Goal: Information Seeking & Learning: Check status

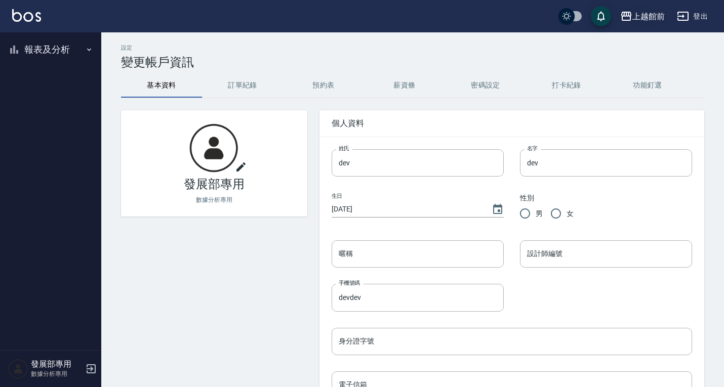
click at [648, 15] on div "上越館前" at bounding box center [648, 16] width 32 height 13
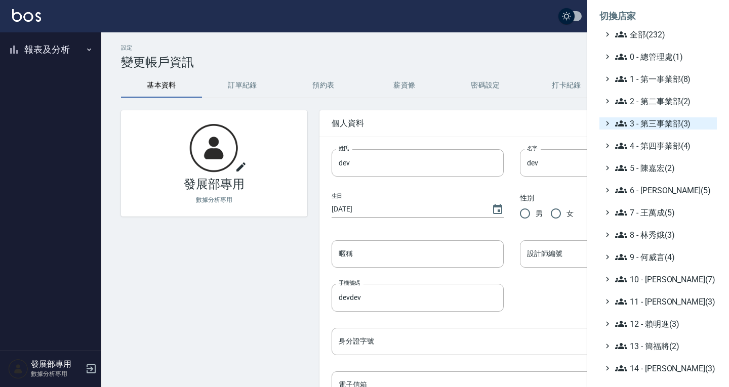
click at [661, 125] on span "3 - 第三事業部(3)" at bounding box center [664, 123] width 98 height 12
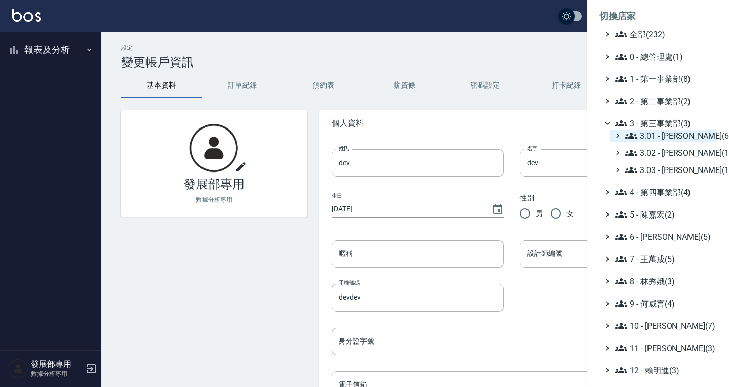
click at [668, 137] on span "3.01 - [PERSON_NAME](6)" at bounding box center [669, 136] width 88 height 12
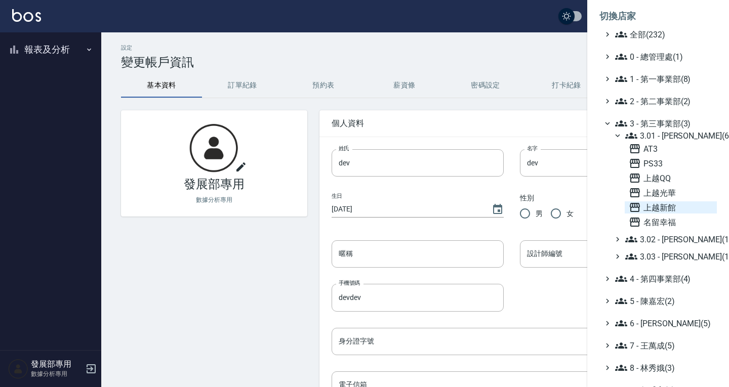
click at [670, 205] on span "上越新館" at bounding box center [670, 207] width 84 height 12
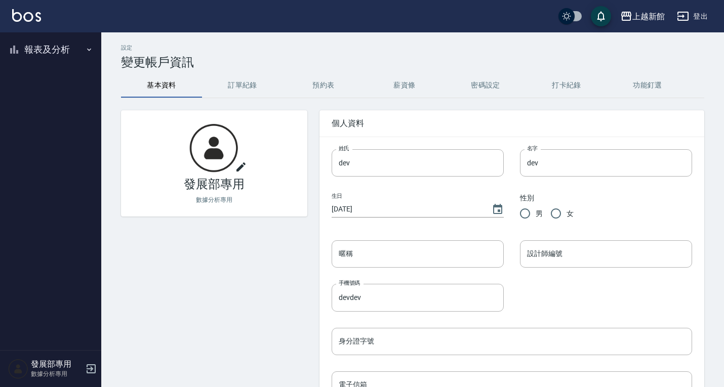
click at [51, 50] on button "報表及分析" at bounding box center [50, 49] width 93 height 26
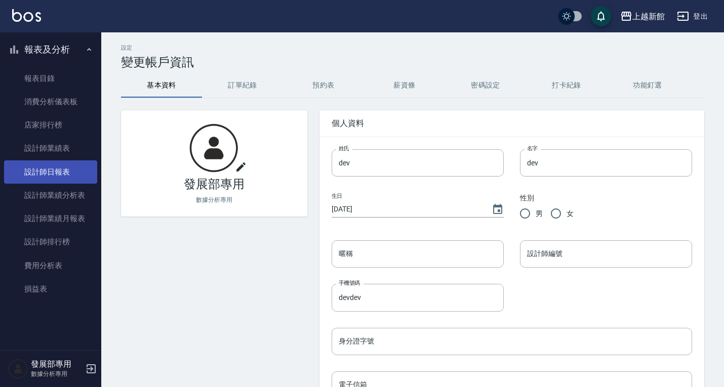
click at [52, 171] on link "設計師日報表" at bounding box center [50, 171] width 93 height 23
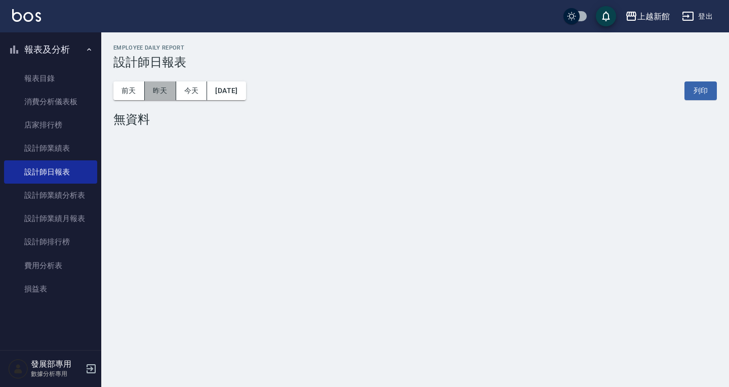
click at [162, 91] on button "昨天" at bounding box center [160, 90] width 31 height 19
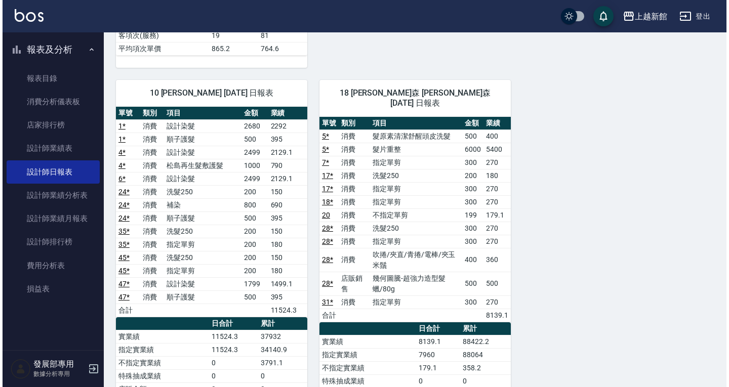
scroll to position [961, 0]
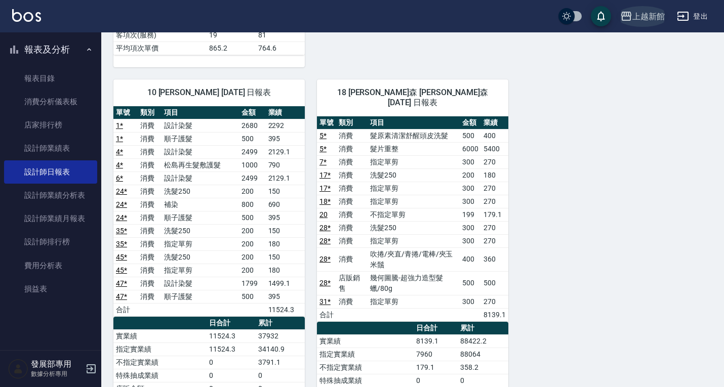
click at [646, 18] on div "上越新館" at bounding box center [648, 16] width 32 height 13
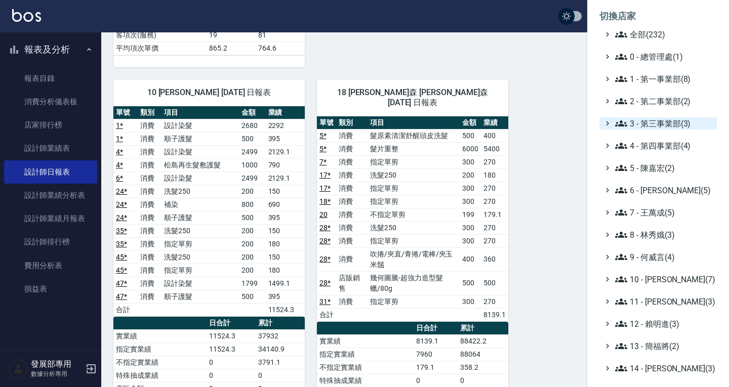
click at [653, 118] on span "3 - 第三事業部(3)" at bounding box center [664, 123] width 98 height 12
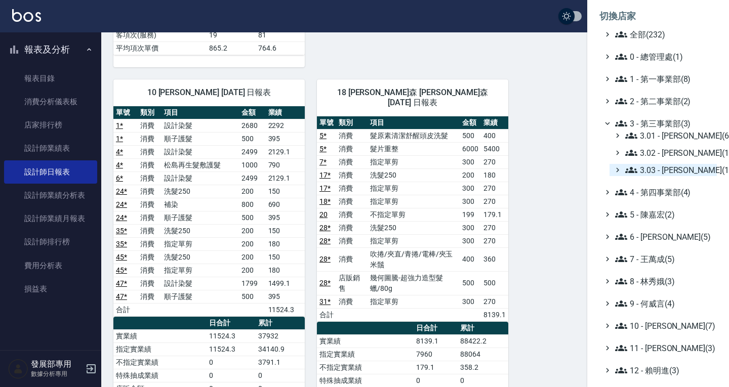
click at [661, 168] on span "3.03 - 張湘妮(1)" at bounding box center [669, 170] width 88 height 12
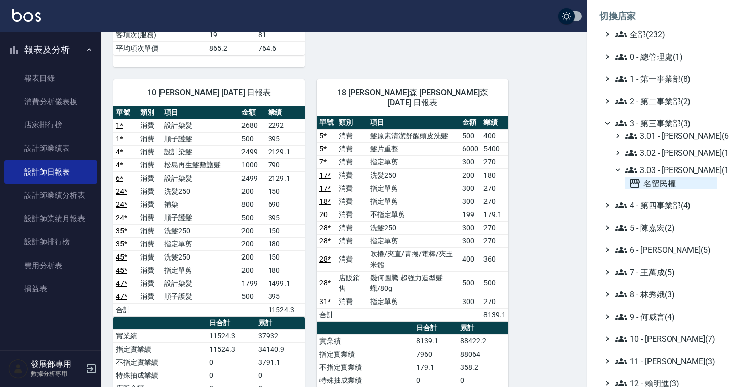
click at [665, 181] on span "名留民權" at bounding box center [670, 183] width 84 height 12
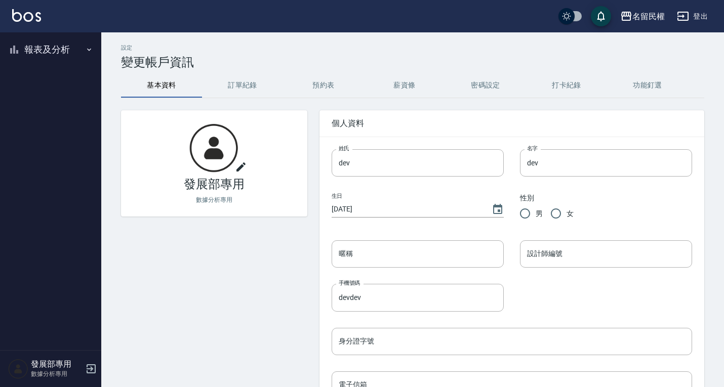
click at [56, 50] on button "報表及分析" at bounding box center [50, 49] width 93 height 26
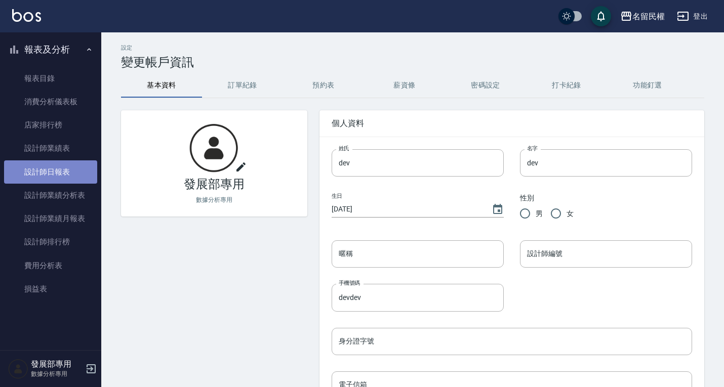
click at [74, 178] on link "設計師日報表" at bounding box center [50, 171] width 93 height 23
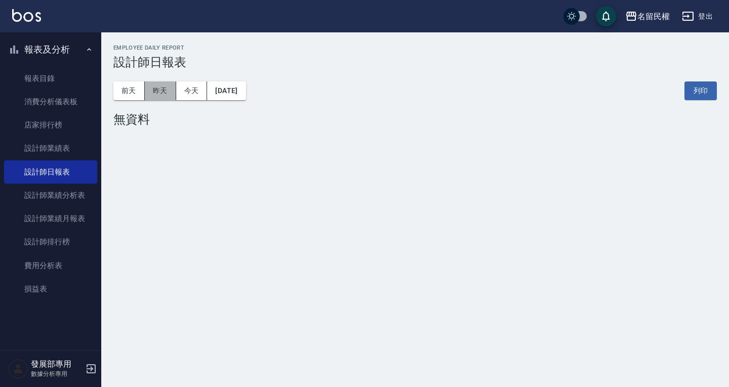
click at [164, 93] on button "昨天" at bounding box center [160, 90] width 31 height 19
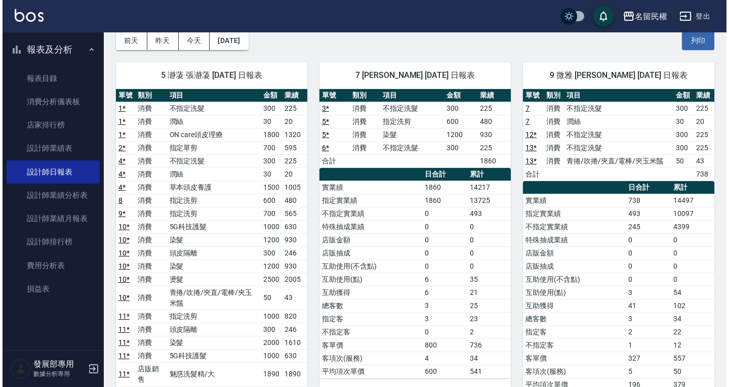
scroll to position [51, 0]
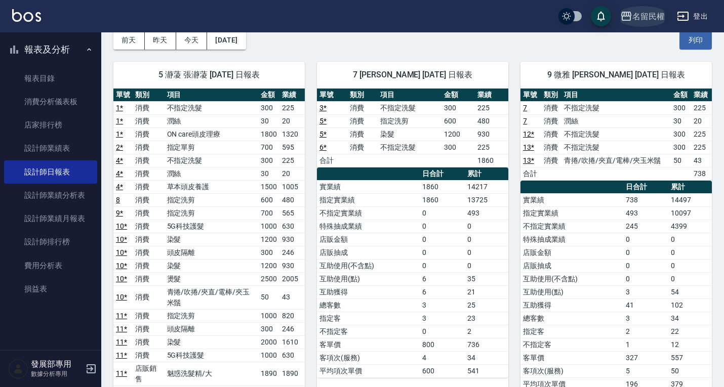
click at [644, 8] on button "名留民權" at bounding box center [642, 16] width 53 height 21
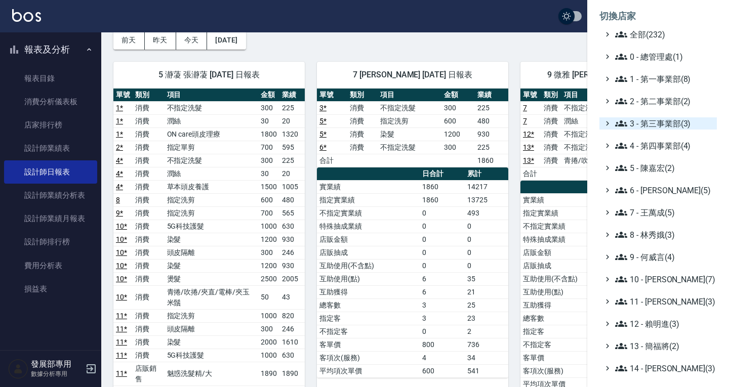
click at [648, 124] on span "3 - 第三事業部(3)" at bounding box center [664, 123] width 98 height 12
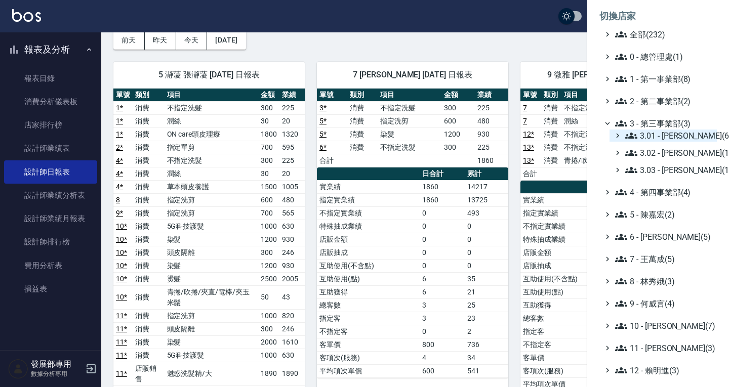
click at [652, 132] on span "3.01 - 蔡承翰(6)" at bounding box center [669, 136] width 88 height 12
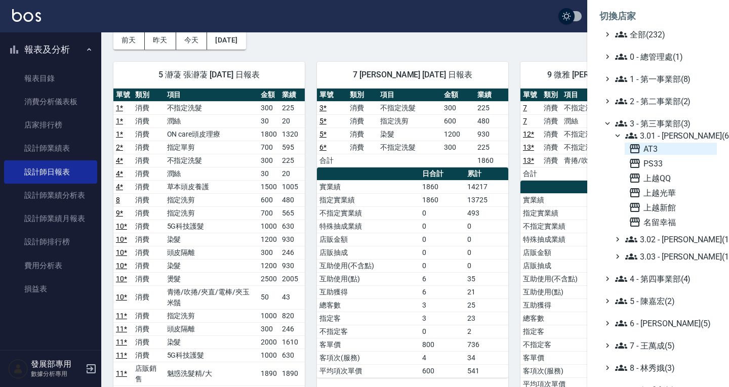
click at [660, 149] on span "AT3" at bounding box center [670, 149] width 84 height 12
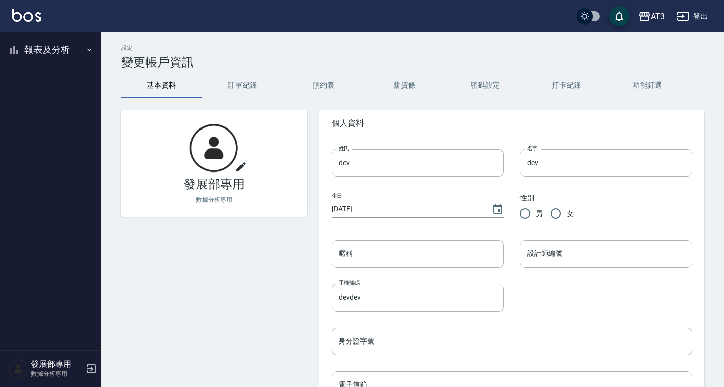
click at [88, 44] on button "報表及分析" at bounding box center [50, 49] width 93 height 26
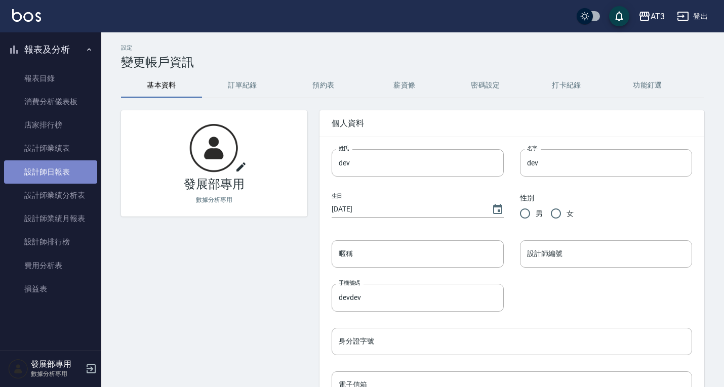
click at [60, 166] on link "設計師日報表" at bounding box center [50, 171] width 93 height 23
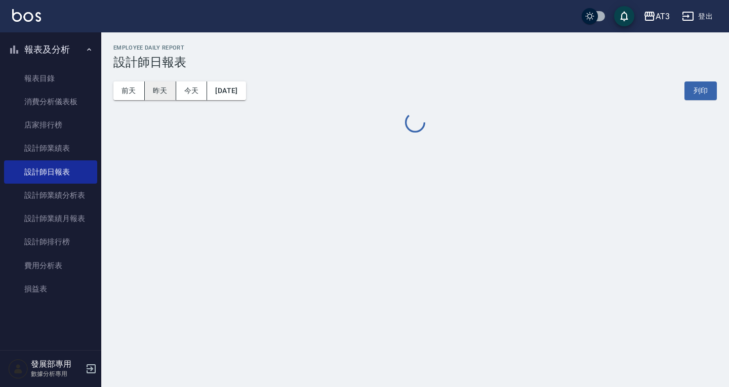
click at [160, 89] on button "昨天" at bounding box center [160, 90] width 31 height 19
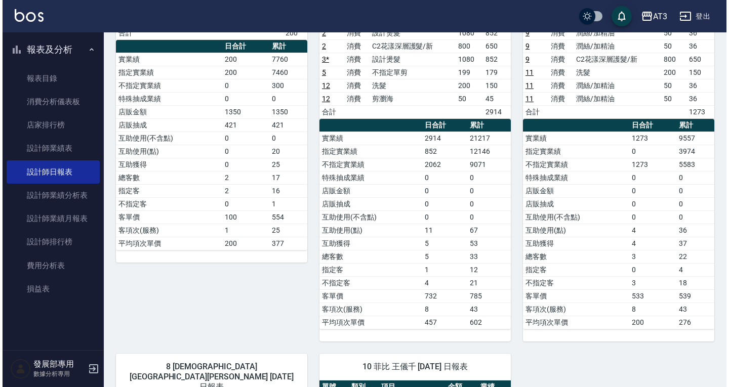
scroll to position [304, 0]
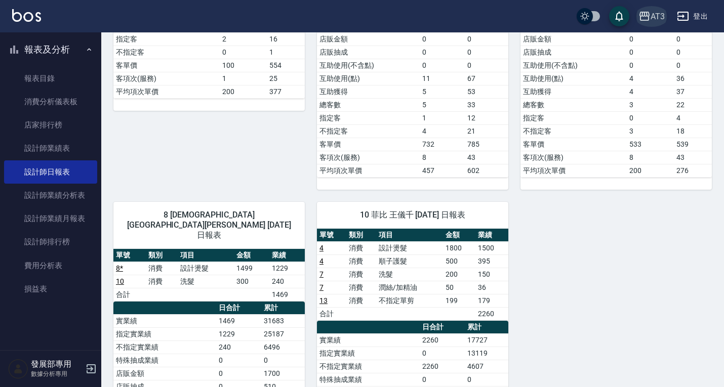
click at [649, 20] on icon "button" at bounding box center [644, 16] width 12 height 12
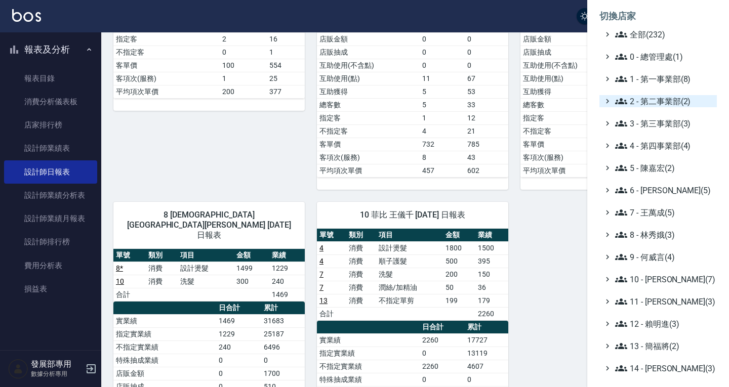
click at [663, 98] on span "2 - 第二事業部(2)" at bounding box center [664, 101] width 98 height 12
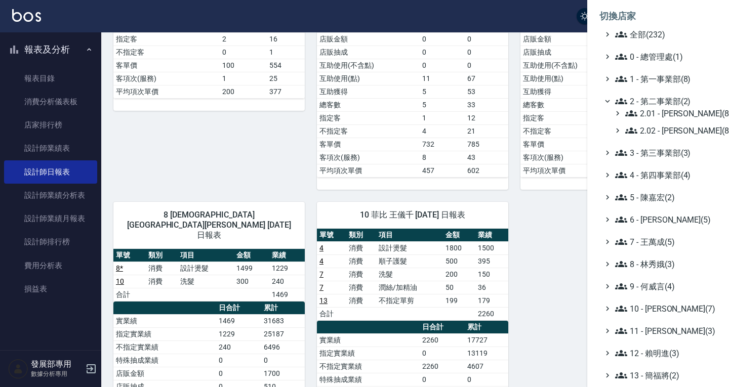
click at [663, 98] on span "2 - 第二事業部(2)" at bounding box center [664, 101] width 98 height 12
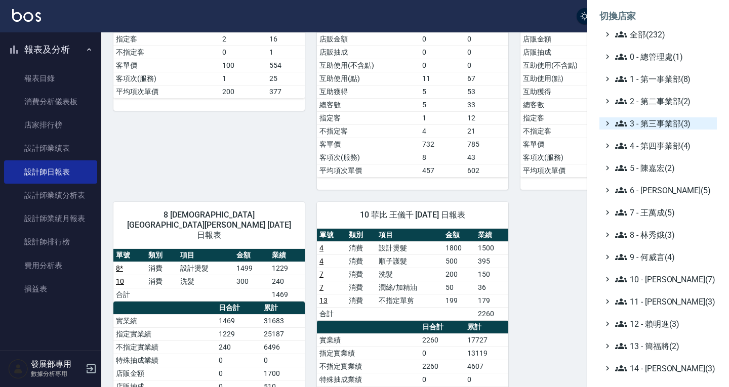
click at [655, 123] on span "3 - 第三事業部(3)" at bounding box center [664, 123] width 98 height 12
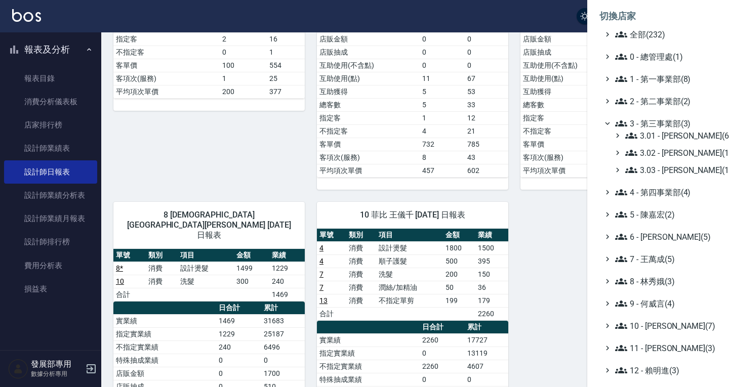
click at [650, 128] on span "3 - 第三事業部(3)" at bounding box center [664, 123] width 98 height 12
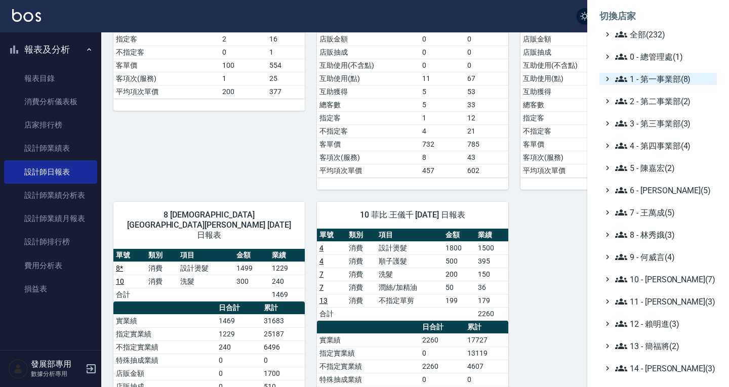
click at [642, 82] on span "1 - 第一事業部(8)" at bounding box center [664, 79] width 98 height 12
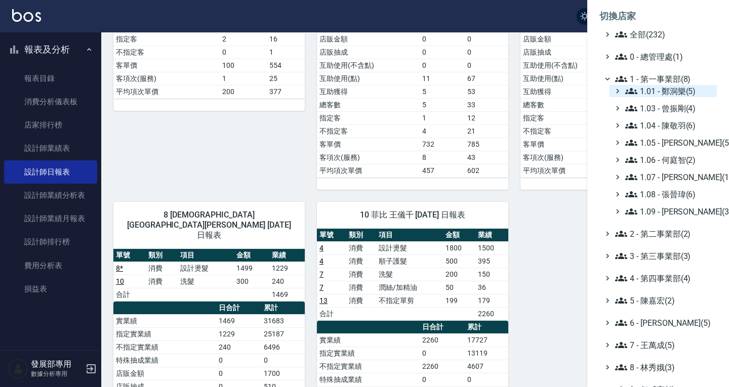
click at [671, 93] on span "1.01 - 鄭洞樂(5)" at bounding box center [669, 91] width 88 height 12
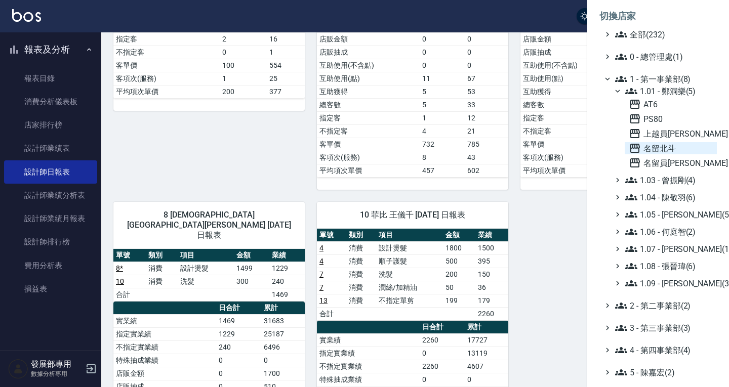
click at [670, 143] on span "名留北斗" at bounding box center [670, 148] width 84 height 12
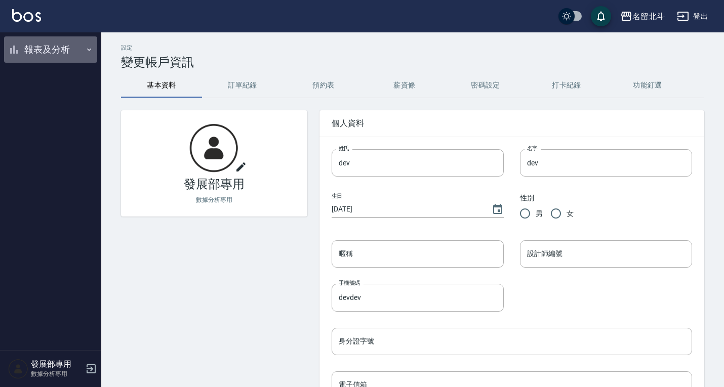
click at [65, 50] on button "報表及分析" at bounding box center [50, 49] width 93 height 26
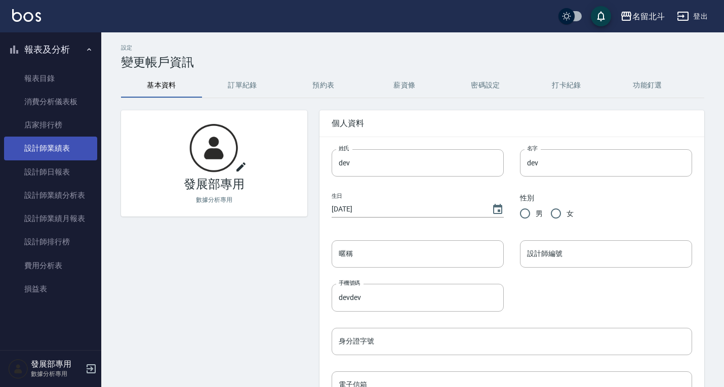
drag, startPoint x: 59, startPoint y: 172, endPoint x: 83, endPoint y: 155, distance: 29.8
click at [59, 172] on link "設計師日報表" at bounding box center [50, 171] width 93 height 23
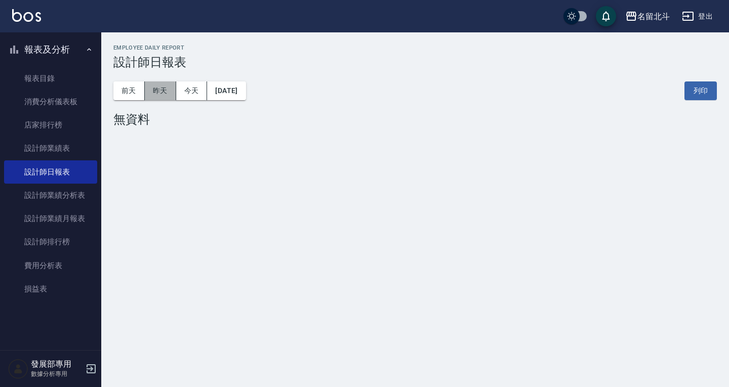
click at [156, 93] on button "昨天" at bounding box center [160, 90] width 31 height 19
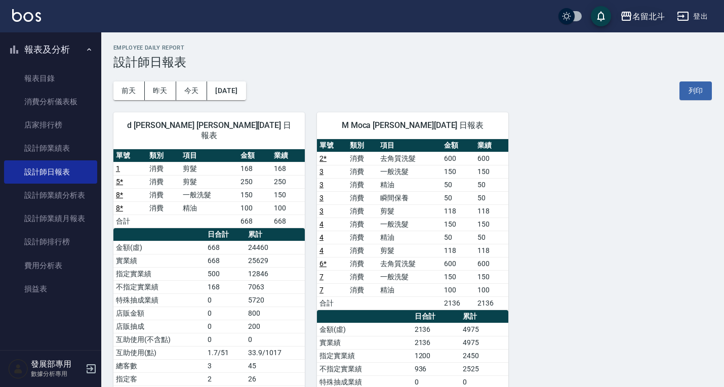
click at [633, 14] on div "名留北斗" at bounding box center [648, 16] width 32 height 13
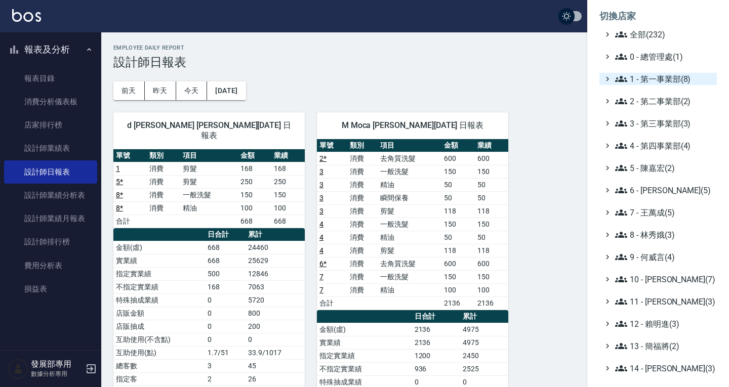
click at [650, 78] on span "1 - 第一事業部(8)" at bounding box center [664, 79] width 98 height 12
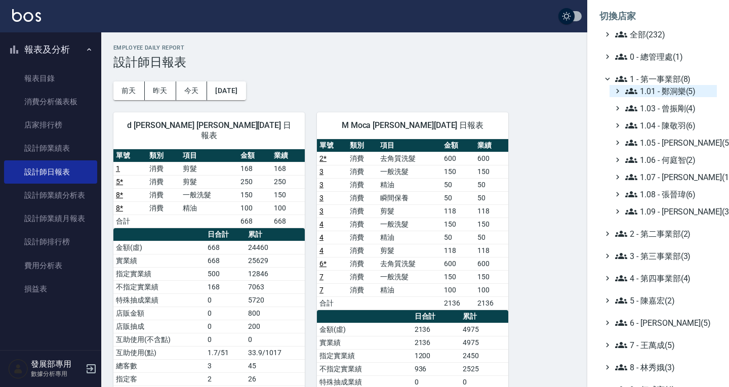
click at [660, 88] on span "1.01 - 鄭洞樂(5)" at bounding box center [669, 91] width 88 height 12
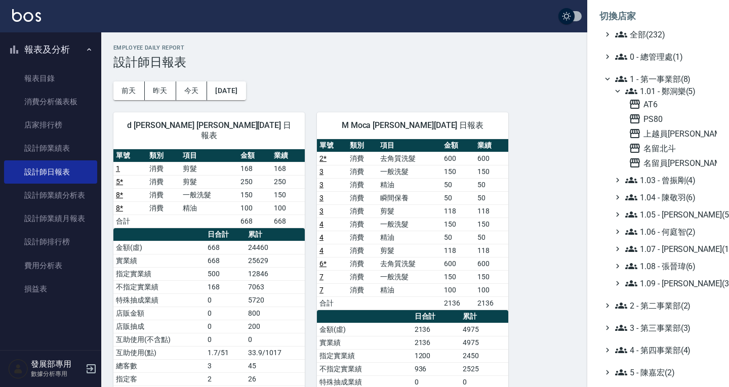
click at [660, 88] on span "1.01 - 鄭洞樂(5)" at bounding box center [669, 91] width 88 height 12
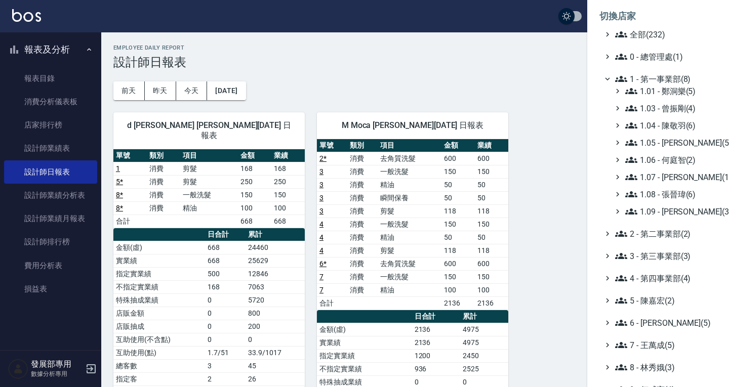
click at [657, 77] on span "1 - 第一事業部(8)" at bounding box center [664, 79] width 98 height 12
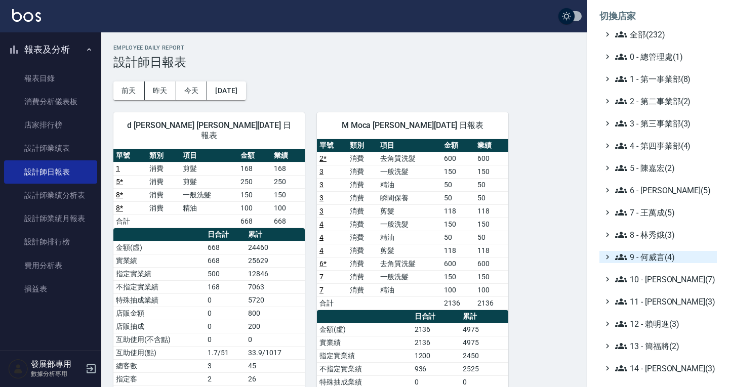
click at [655, 254] on span "9 - 何威言(4)" at bounding box center [664, 257] width 98 height 12
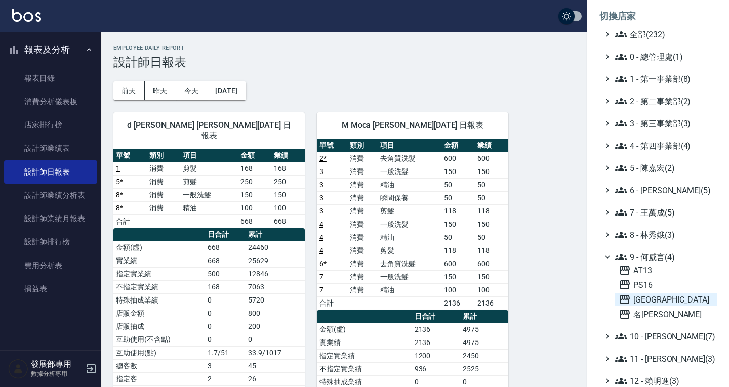
click at [647, 299] on span "[GEOGRAPHIC_DATA]" at bounding box center [665, 299] width 94 height 12
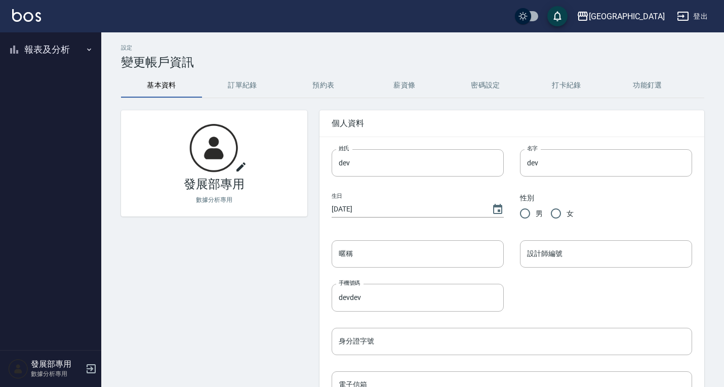
click at [39, 56] on button "報表及分析" at bounding box center [50, 49] width 93 height 26
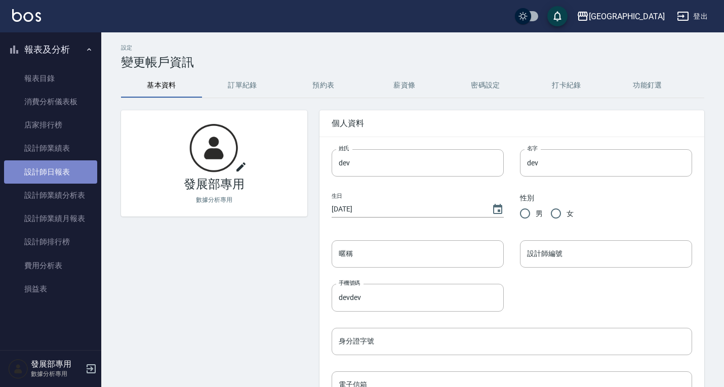
click at [60, 168] on link "設計師日報表" at bounding box center [50, 171] width 93 height 23
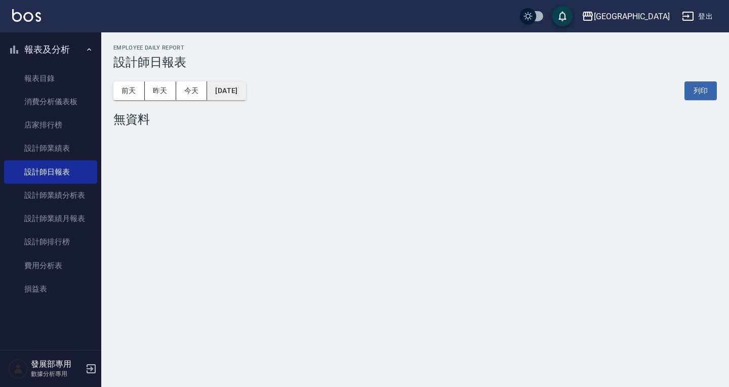
click at [225, 91] on button "[DATE]" at bounding box center [226, 90] width 38 height 19
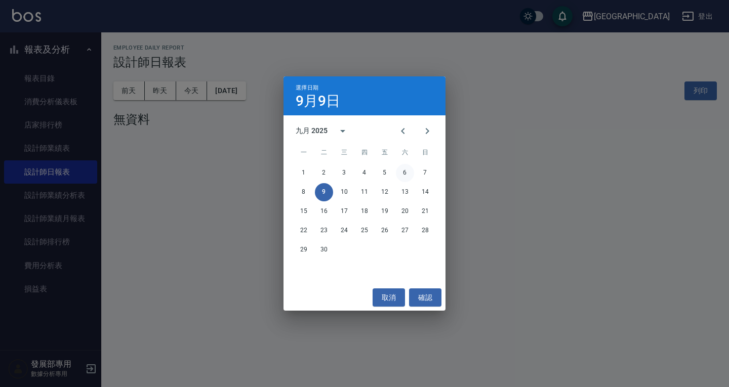
click at [403, 173] on button "6" at bounding box center [405, 173] width 18 height 18
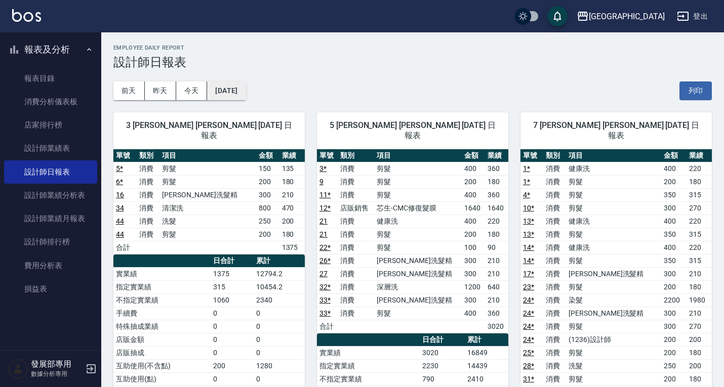
click at [236, 89] on button "[DATE]" at bounding box center [226, 90] width 38 height 19
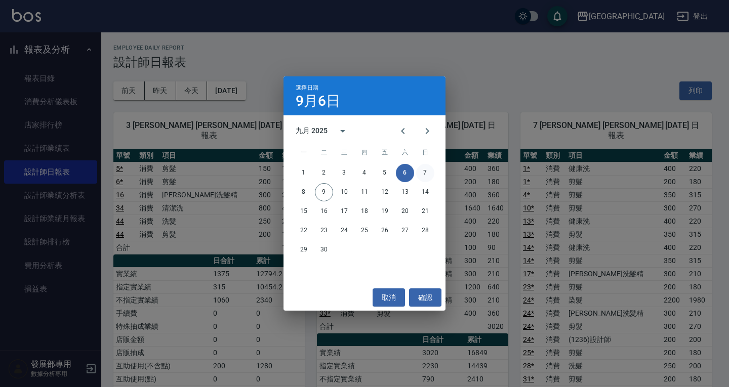
click at [421, 175] on button "7" at bounding box center [425, 173] width 18 height 18
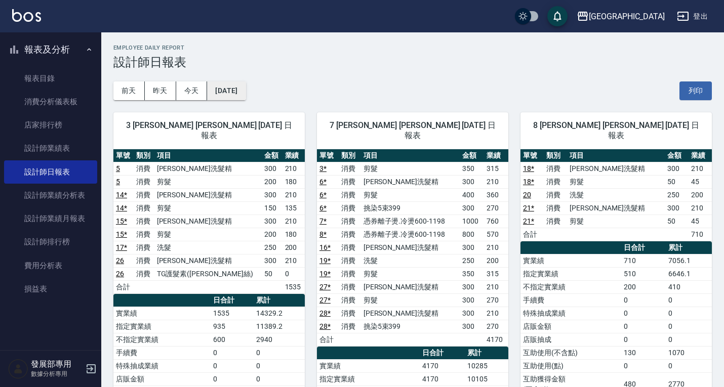
click at [245, 92] on button "2025/09/07" at bounding box center [226, 90] width 38 height 19
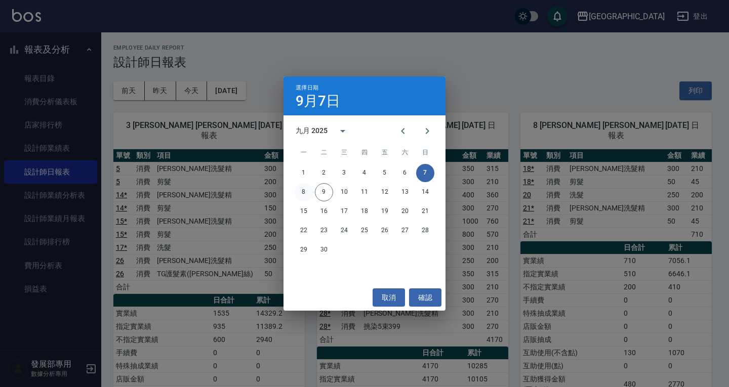
click at [304, 191] on button "8" at bounding box center [303, 192] width 18 height 18
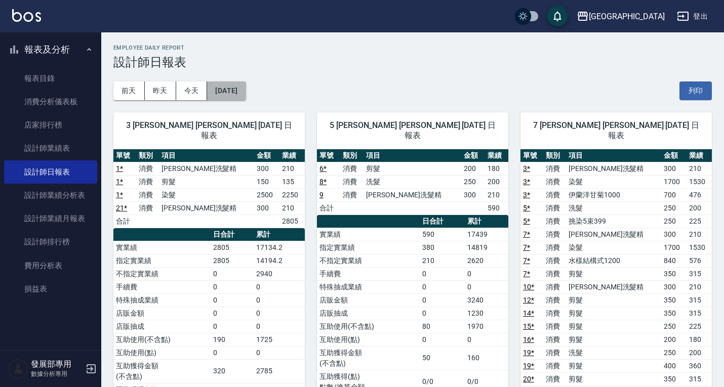
click at [245, 87] on button "[DATE]" at bounding box center [226, 90] width 38 height 19
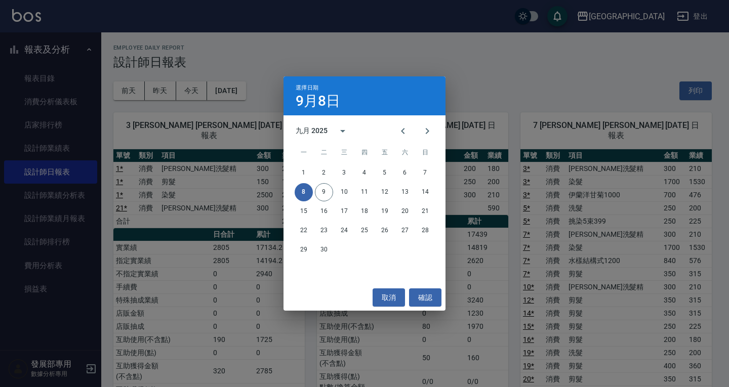
drag, startPoint x: 458, startPoint y: 75, endPoint x: 517, endPoint y: 61, distance: 60.0
click at [459, 75] on div "選擇日期 9月8日 九月 2025 一 二 三 四 五 六 日 1 2 3 4 5 6 7 8 9 10 11 12 13 14 15 16 17 18 19…" at bounding box center [364, 193] width 729 height 387
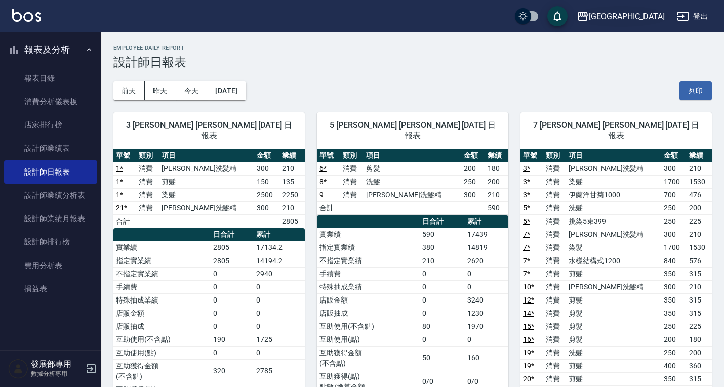
click at [644, 22] on div "[GEOGRAPHIC_DATA]" at bounding box center [626, 16] width 76 height 13
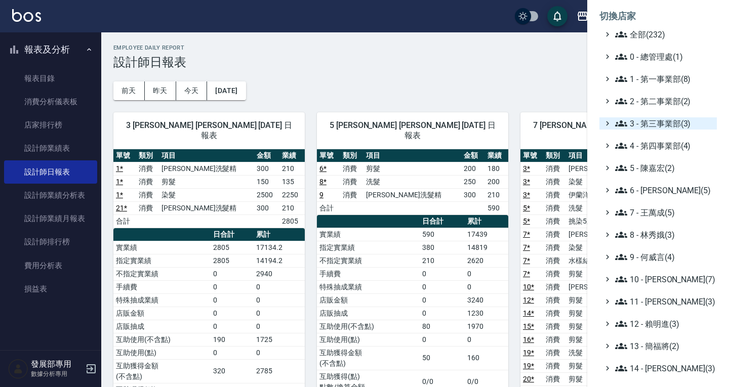
click at [655, 125] on span "3 - 第三事業部(3)" at bounding box center [664, 123] width 98 height 12
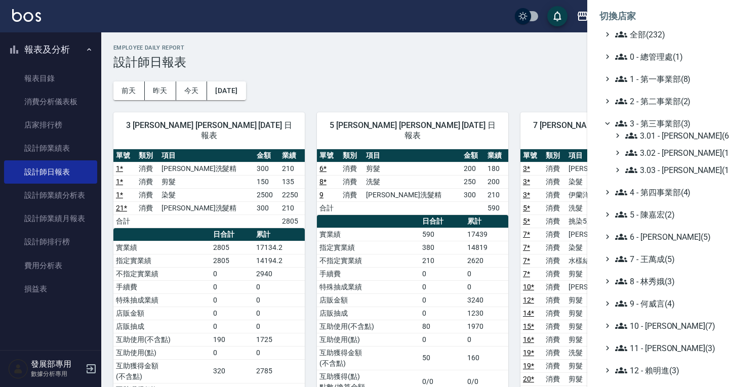
click at [655, 125] on span "3 - 第三事業部(3)" at bounding box center [664, 123] width 98 height 12
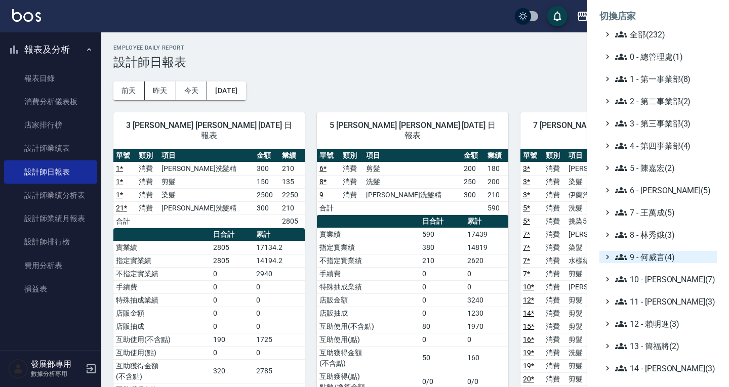
click at [652, 258] on span "9 - 何威言(4)" at bounding box center [664, 257] width 98 height 12
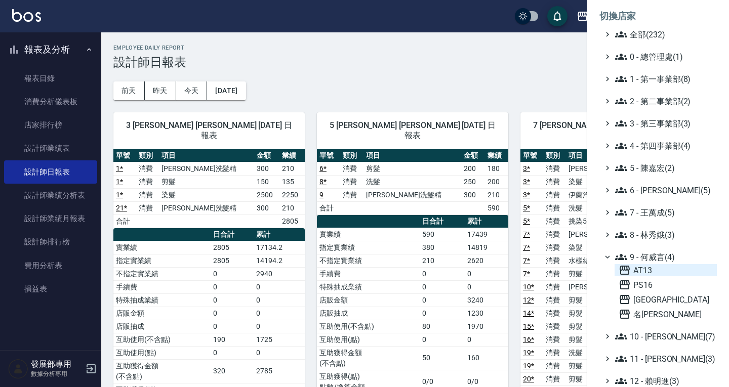
click at [651, 270] on span "AT13" at bounding box center [665, 270] width 94 height 12
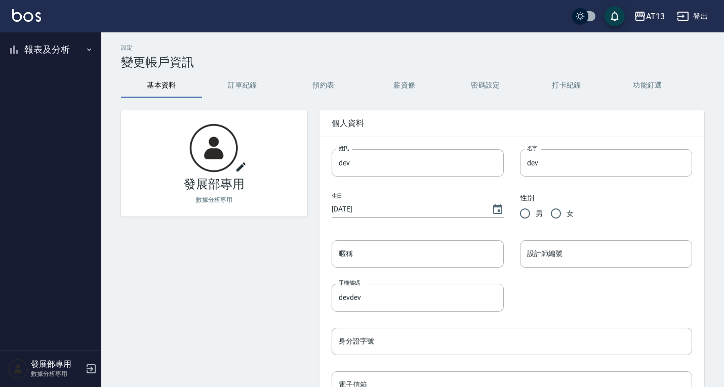
click at [44, 47] on button "報表及分析" at bounding box center [50, 49] width 93 height 26
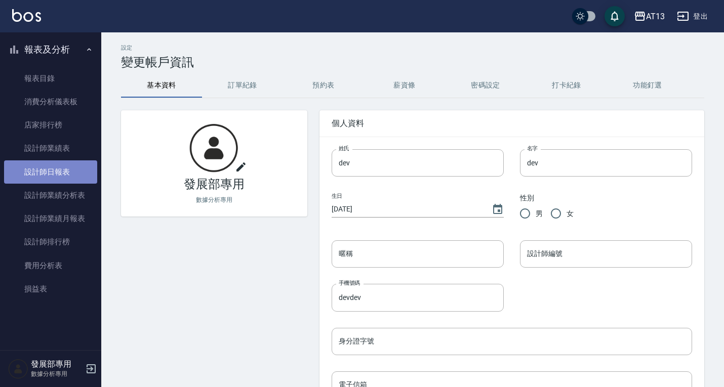
click at [69, 164] on link "設計師日報表" at bounding box center [50, 171] width 93 height 23
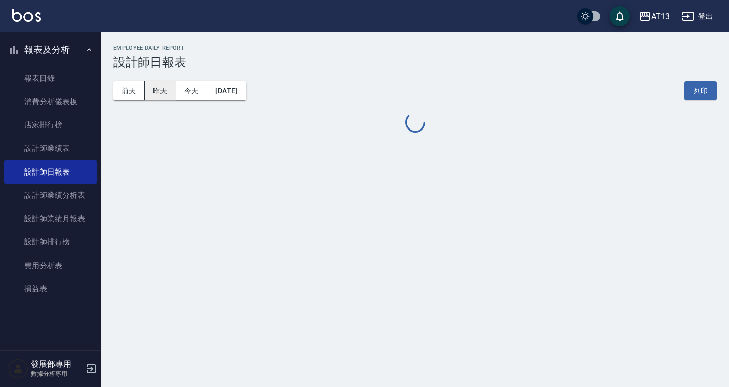
click at [166, 90] on button "昨天" at bounding box center [160, 90] width 31 height 19
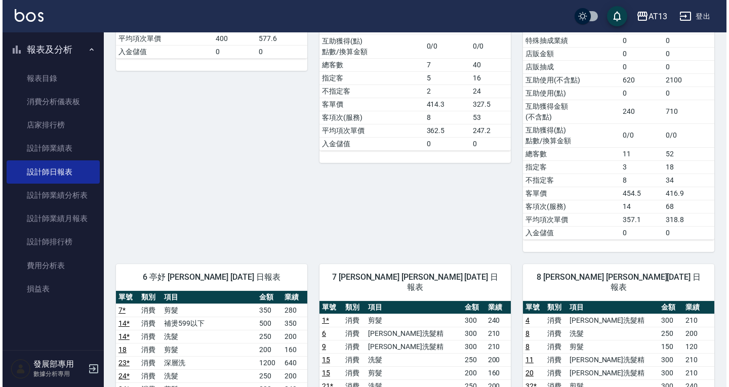
scroll to position [506, 0]
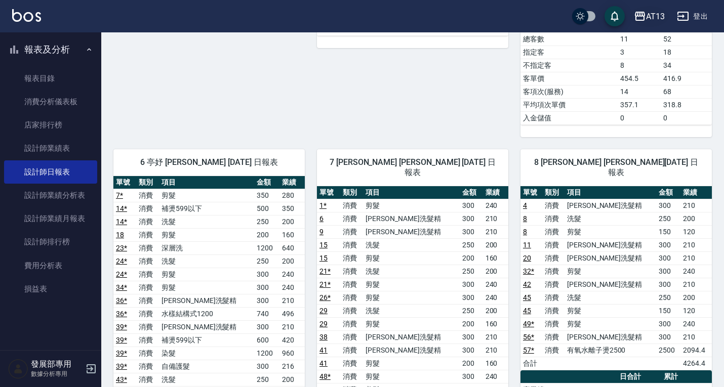
click at [647, 12] on div "AT13" at bounding box center [655, 16] width 19 height 13
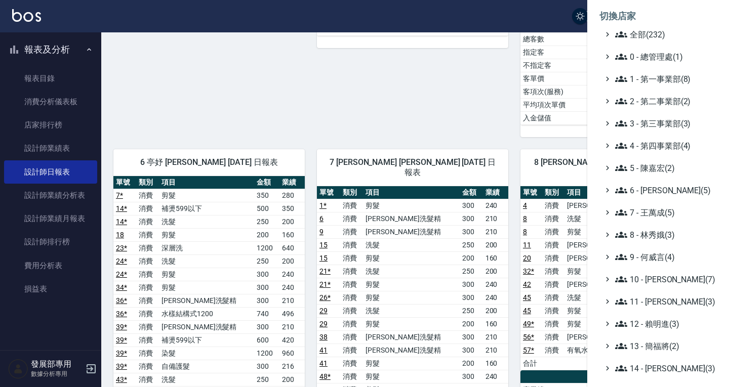
click at [428, 93] on div at bounding box center [364, 193] width 729 height 387
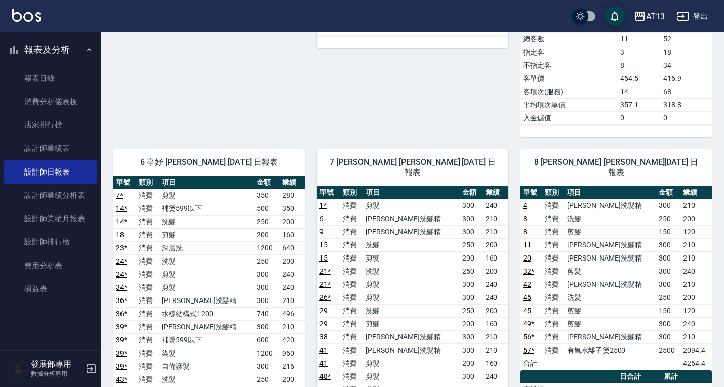
click at [640, 14] on icon "button" at bounding box center [639, 16] width 12 height 12
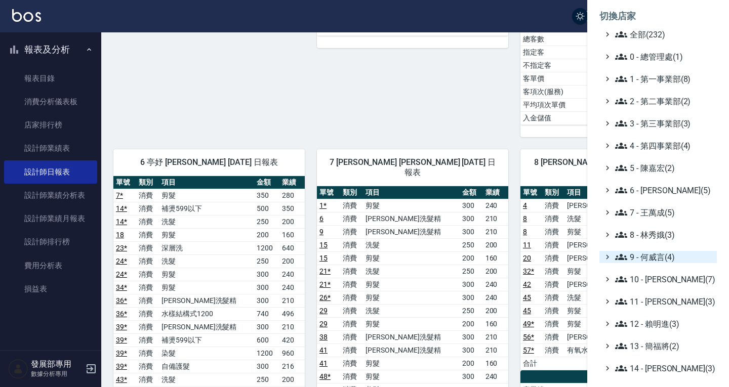
click at [656, 258] on span "9 - 何威言(4)" at bounding box center [664, 257] width 98 height 12
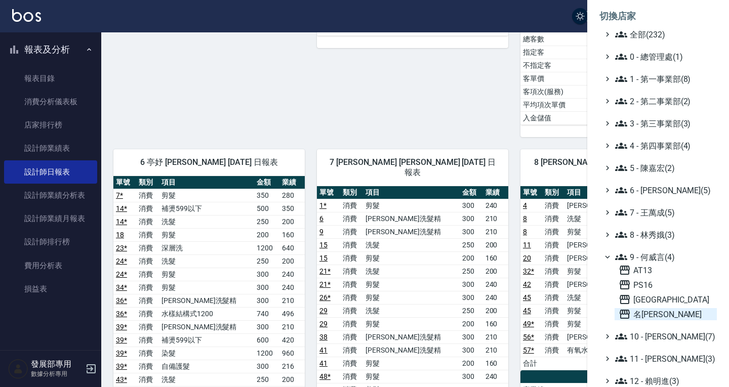
click at [659, 312] on span "名[PERSON_NAME]" at bounding box center [665, 314] width 94 height 12
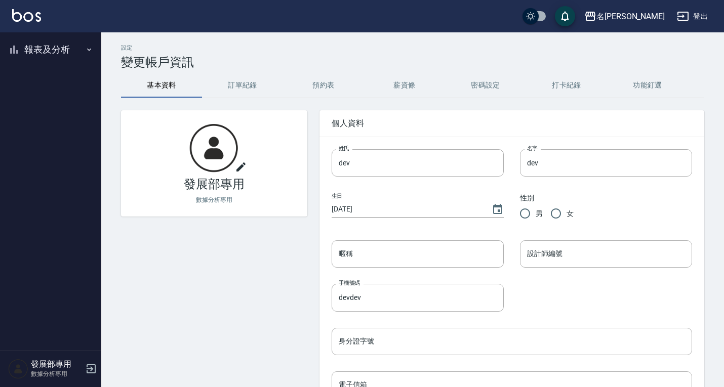
click at [26, 51] on button "報表及分析" at bounding box center [50, 49] width 93 height 26
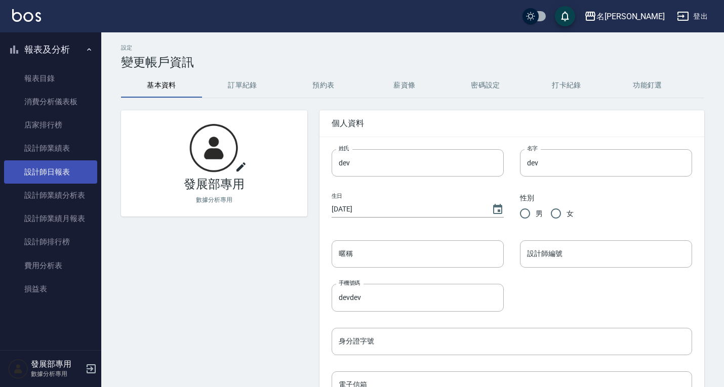
drag, startPoint x: 59, startPoint y: 176, endPoint x: 64, endPoint y: 171, distance: 7.9
click at [59, 176] on link "設計師日報表" at bounding box center [50, 171] width 93 height 23
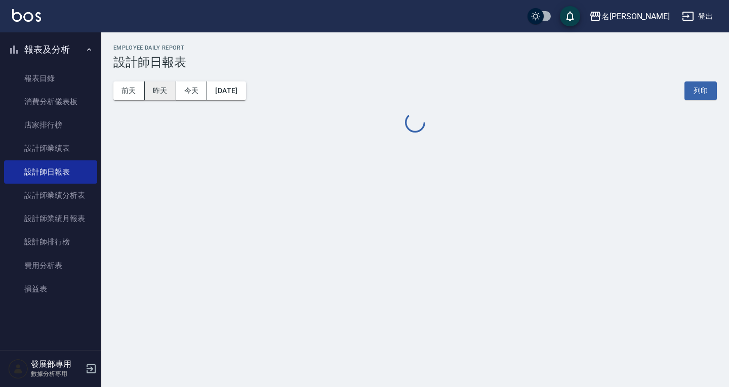
click at [162, 95] on button "昨天" at bounding box center [160, 90] width 31 height 19
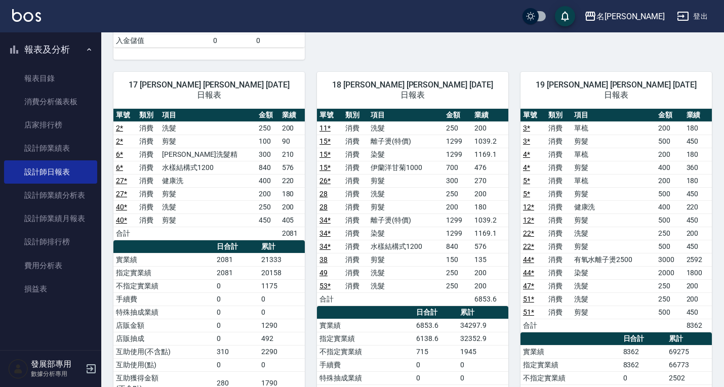
scroll to position [1522, 0]
